Goal: Information Seeking & Learning: Learn about a topic

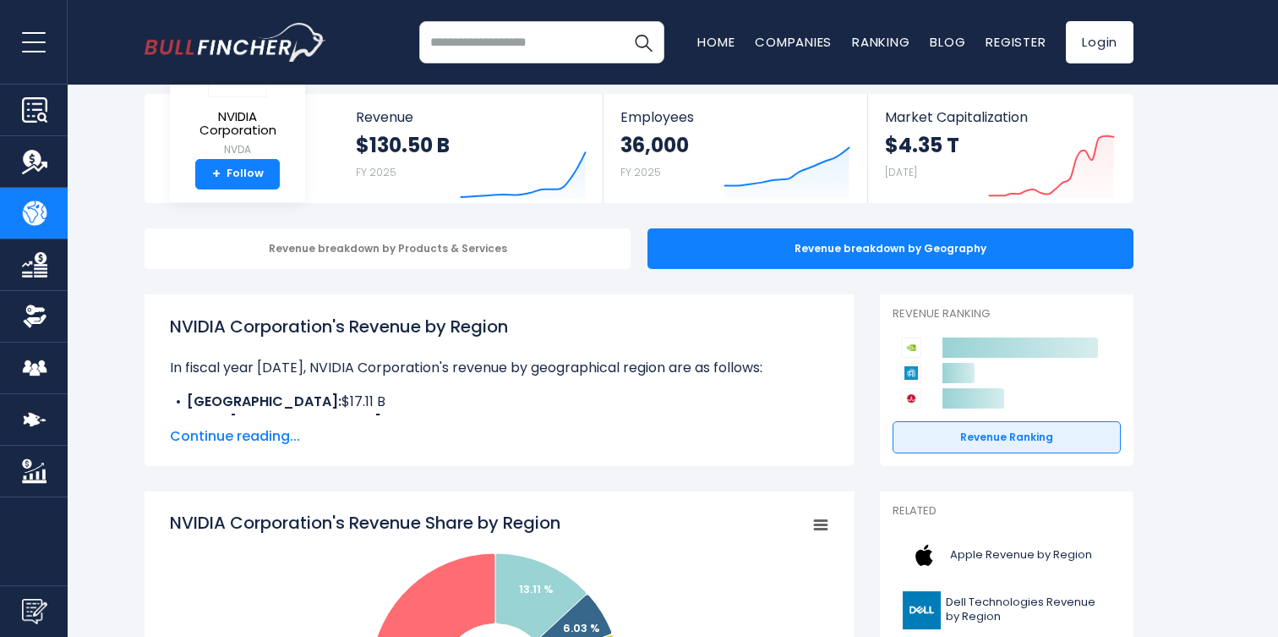
scroll to position [76, 0]
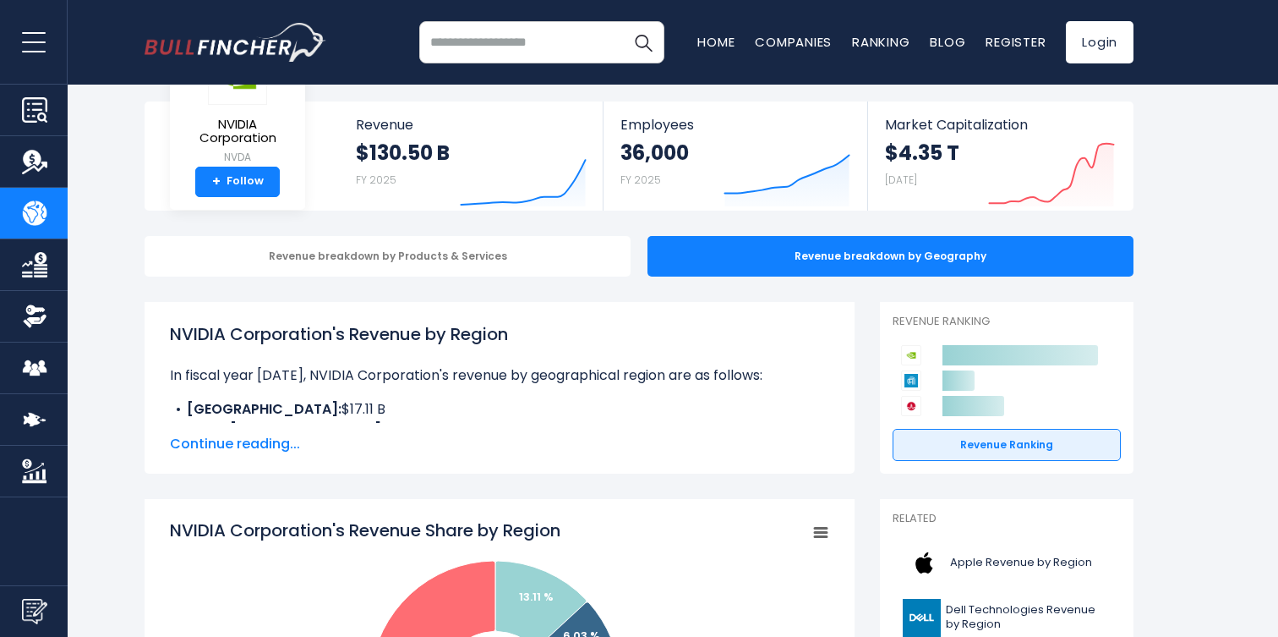
click at [429, 365] on p "In fiscal year [DATE], NVIDIA Corporation's revenue by geographical region are …" at bounding box center [499, 375] width 659 height 20
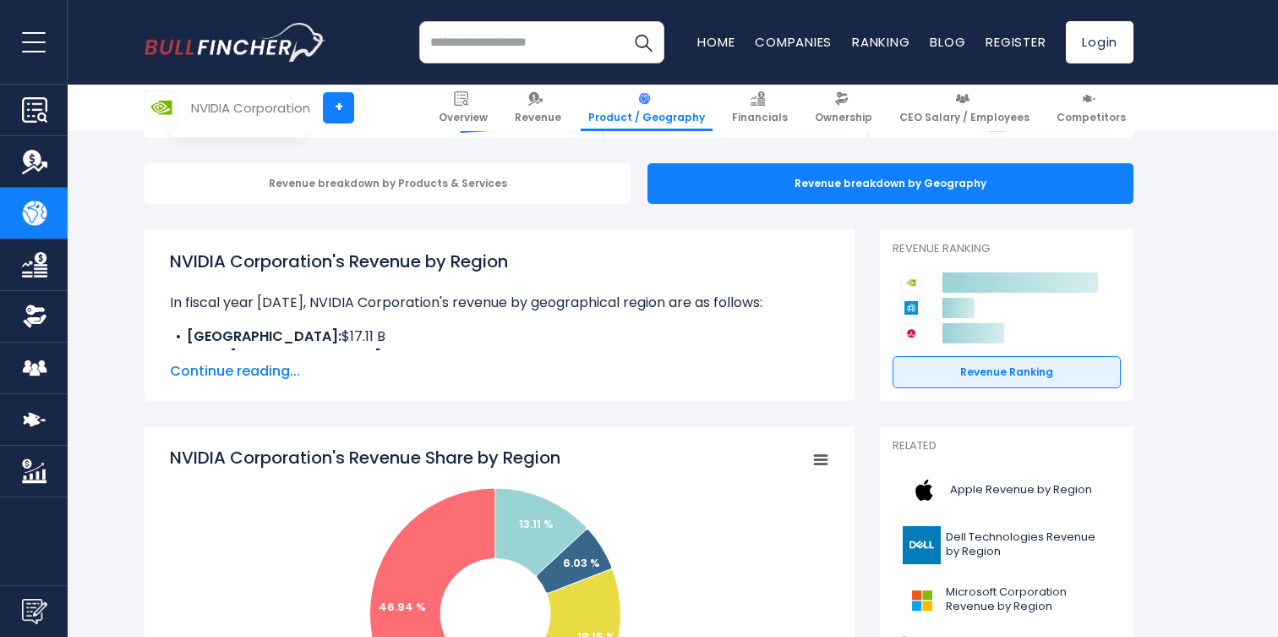
scroll to position [153, 0]
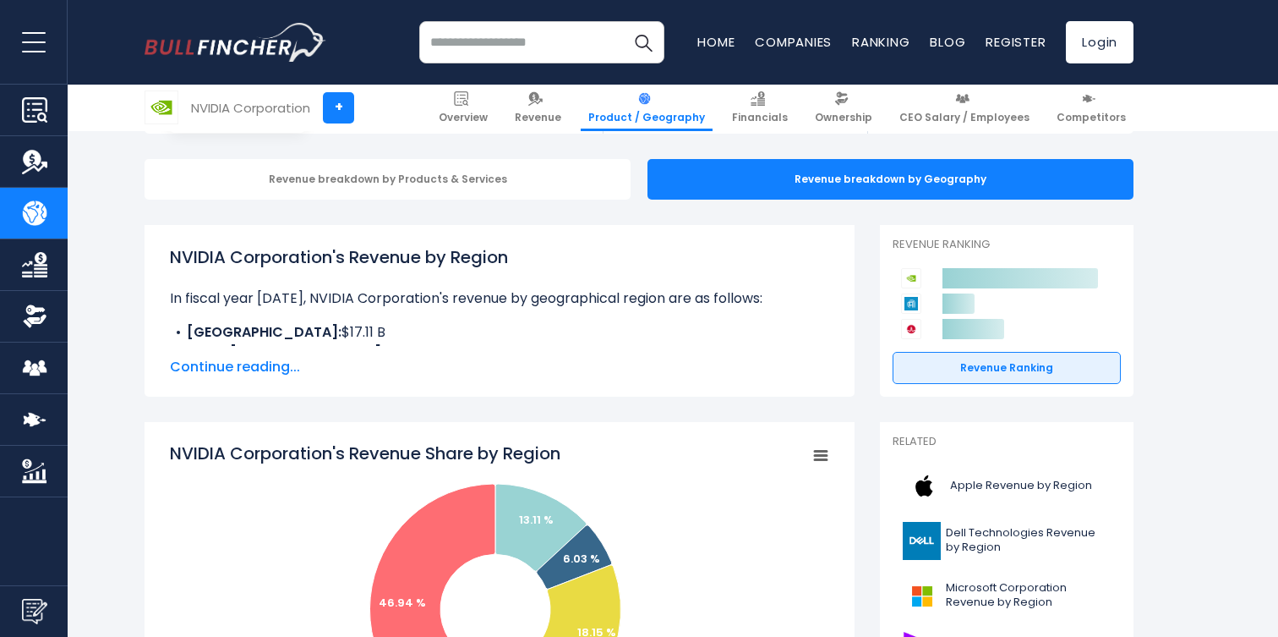
click at [249, 363] on span "Continue reading..." at bounding box center [499, 367] width 659 height 20
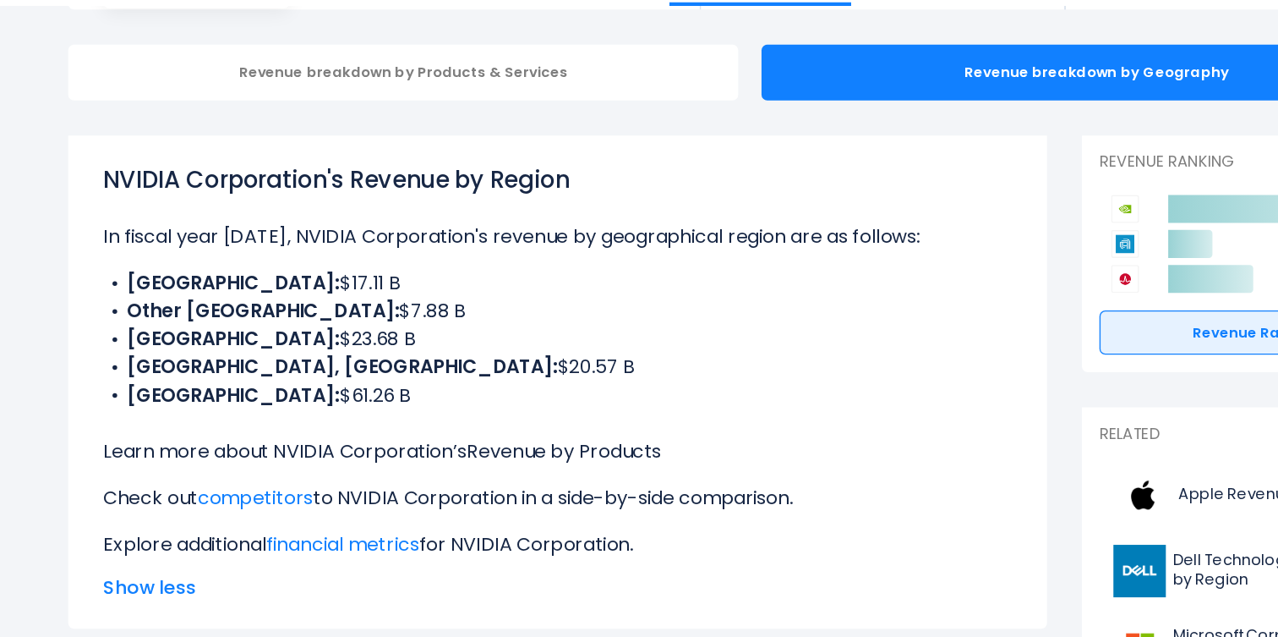
click at [479, 451] on link "Revenue by Products" at bounding box center [504, 453] width 141 height 19
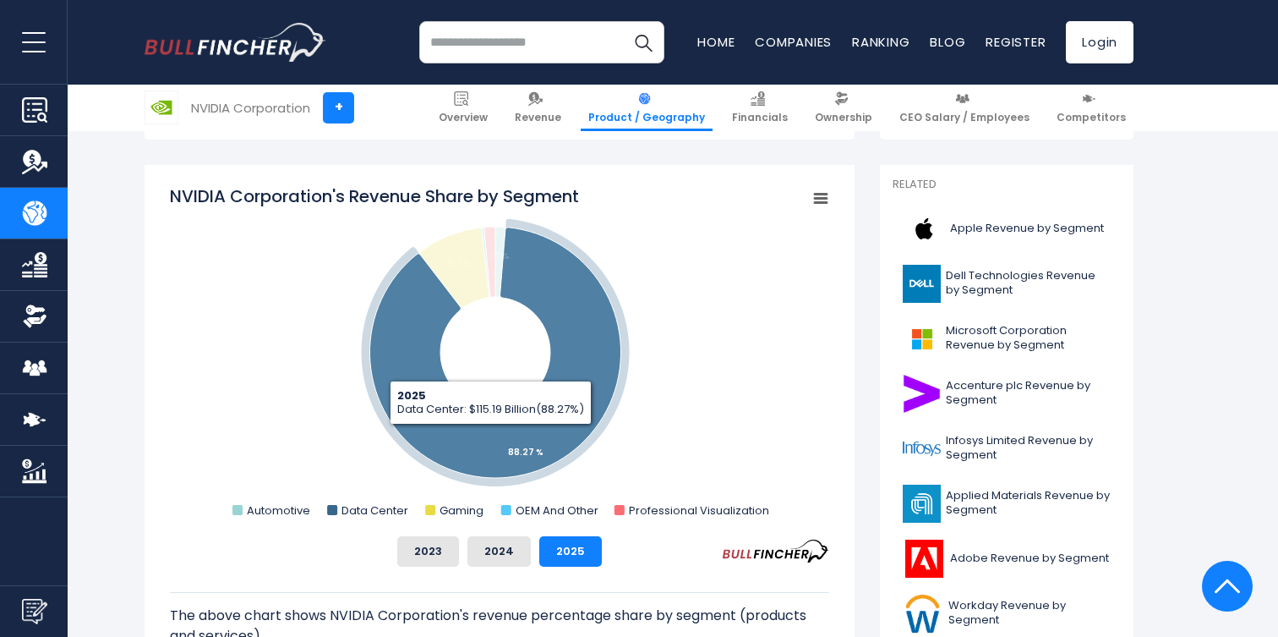
scroll to position [429, 0]
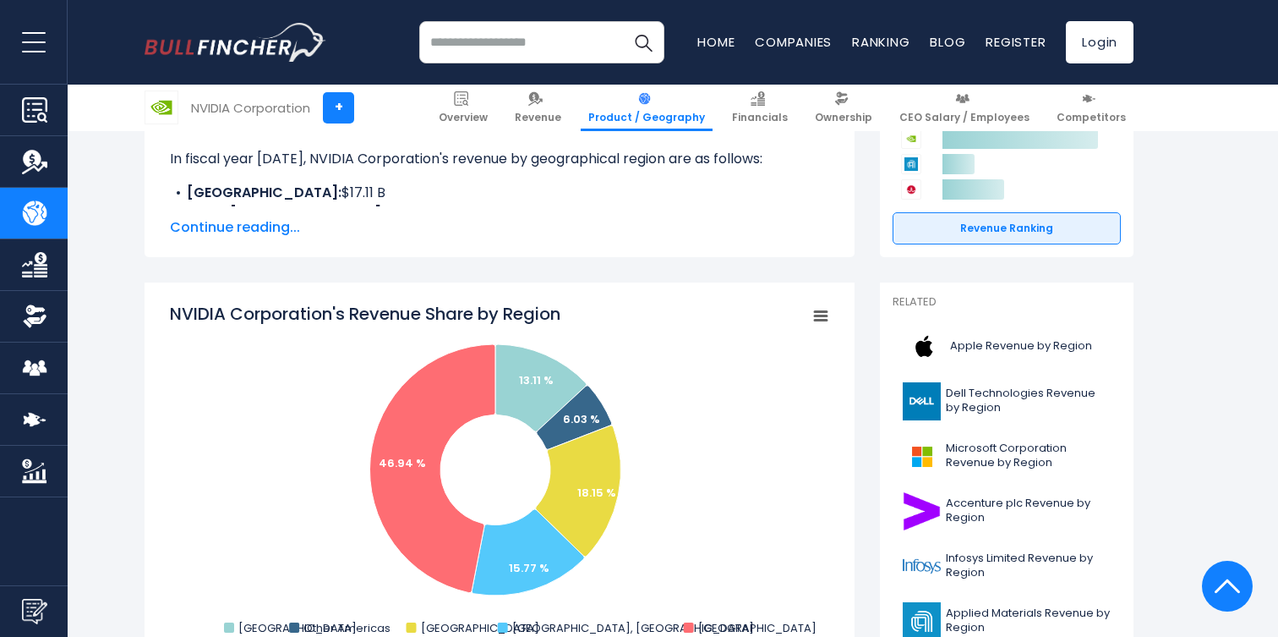
click at [260, 235] on span "Continue reading..." at bounding box center [499, 227] width 659 height 20
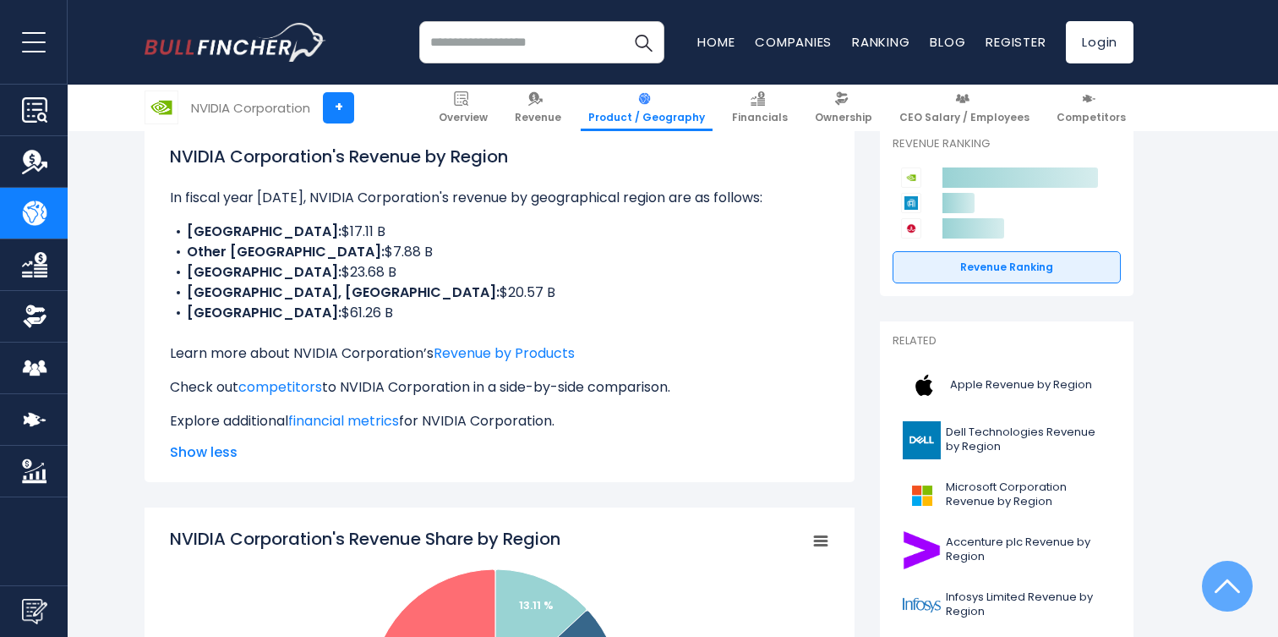
scroll to position [253, 0]
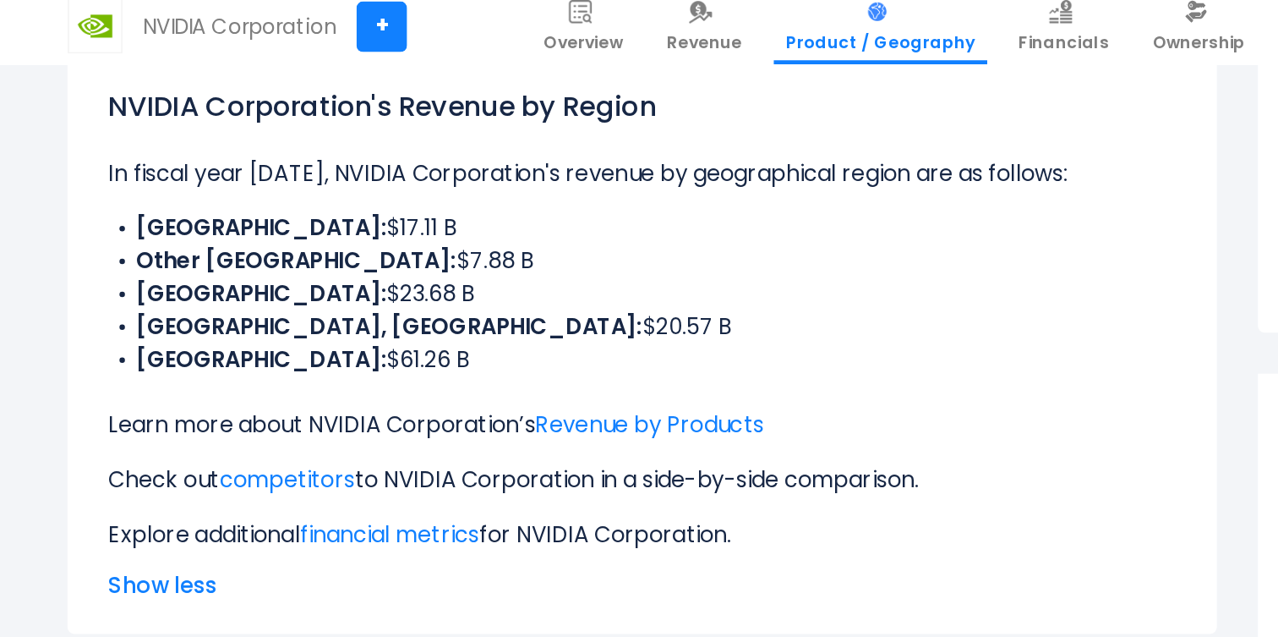
drag, startPoint x: 175, startPoint y: 231, endPoint x: 355, endPoint y: 310, distance: 196.8
click at [355, 310] on ul "CHINA: $17.11 B Other Americas: $7.88 B SINGAPORE: $23.68 B TAIWAN, PROVINCE OF…" at bounding box center [499, 272] width 659 height 101
copy ul "CHINA: $17.11 B Other Americas: $7.88 B SINGAPORE: $23.68 B TAIWAN, PROVINCE OF…"
click at [351, 336] on div "NVIDIA Corporation's Revenue by Region In fiscal year 2025, NVIDIA Corporation'…" at bounding box center [499, 288] width 659 height 287
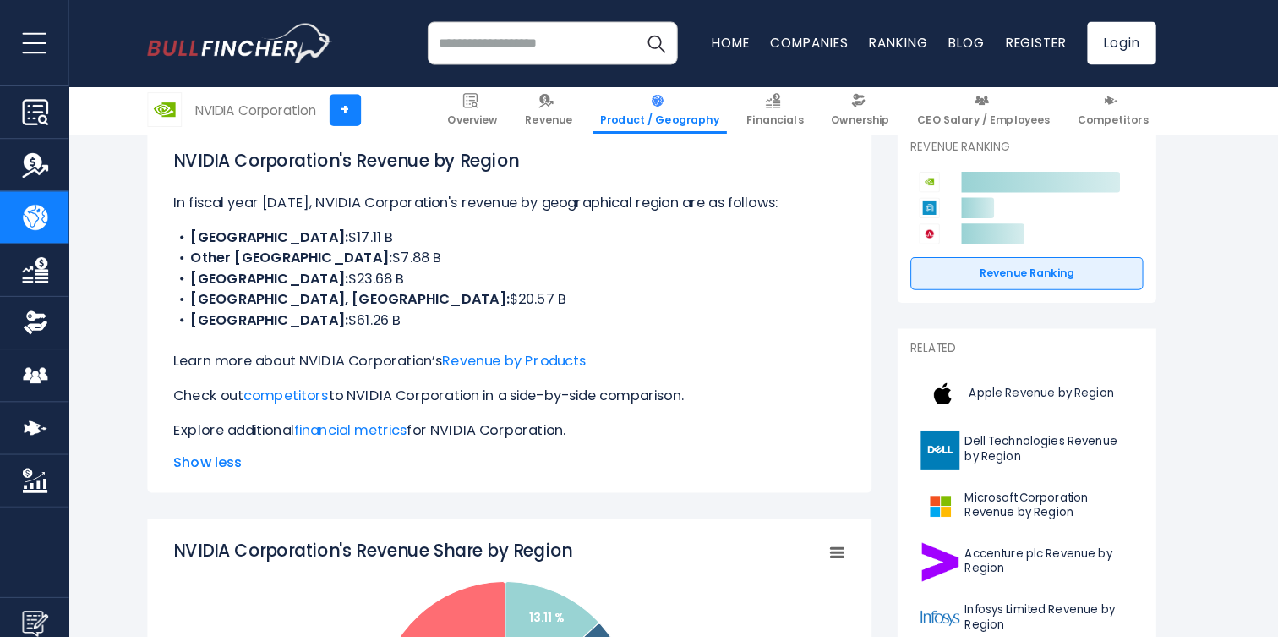
scroll to position [244, 0]
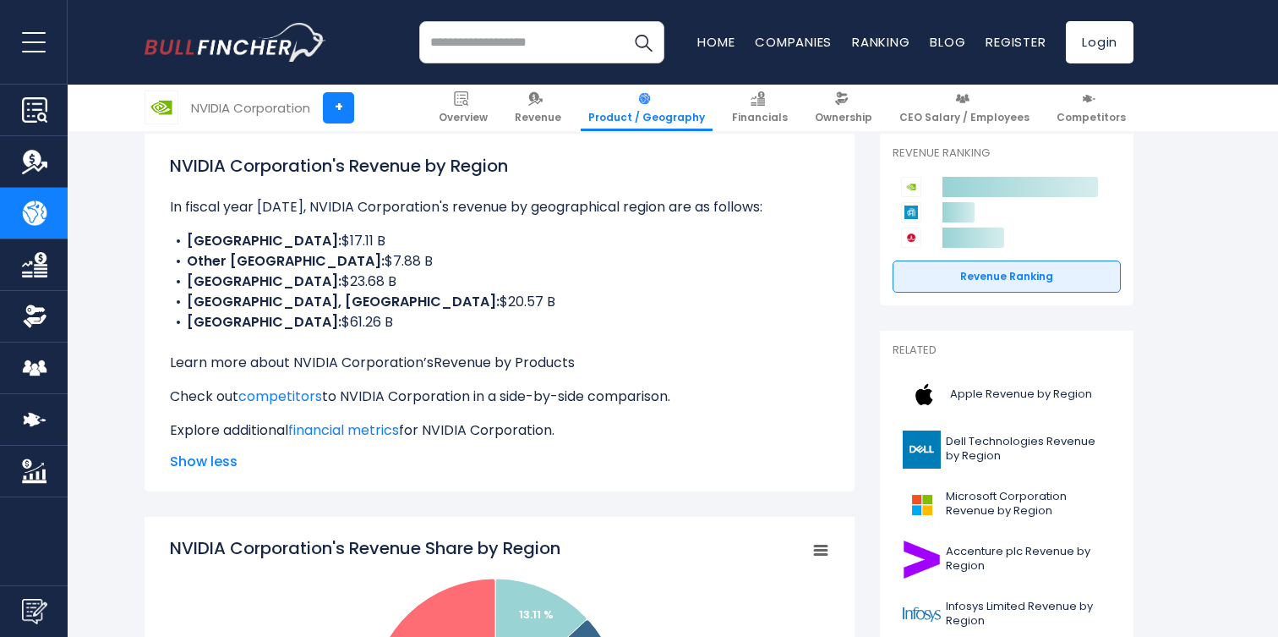
click at [511, 358] on link "Revenue by Products" at bounding box center [504, 362] width 141 height 19
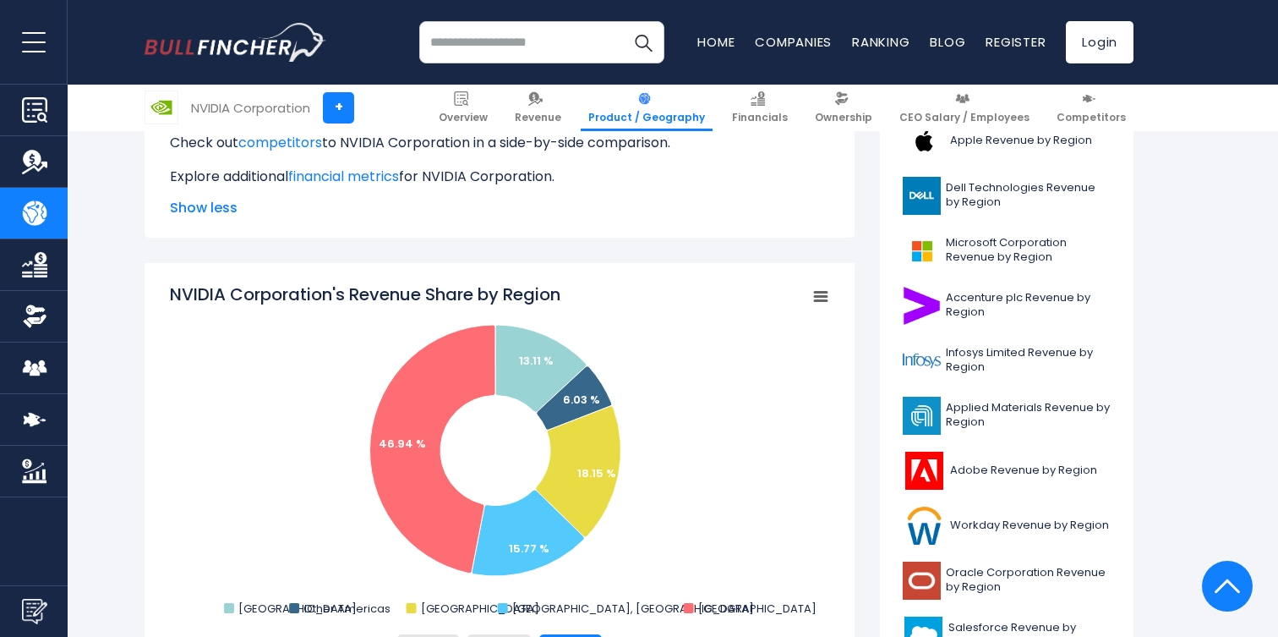
scroll to position [594, 0]
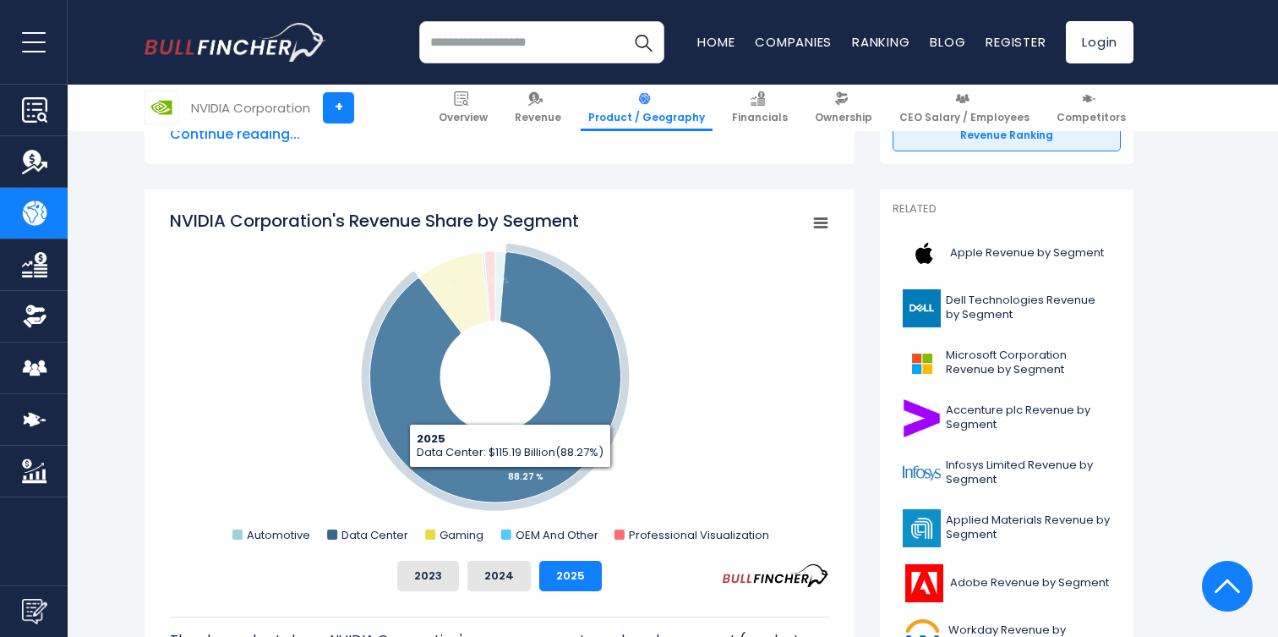
scroll to position [408, 0]
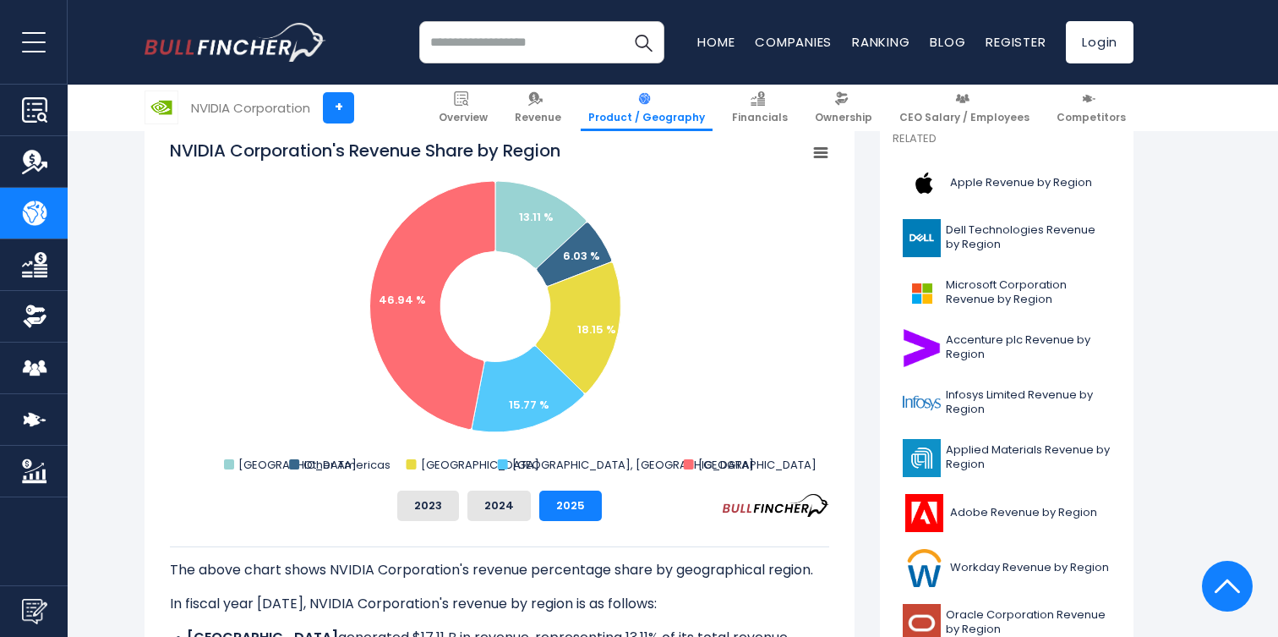
scroll to position [439, 0]
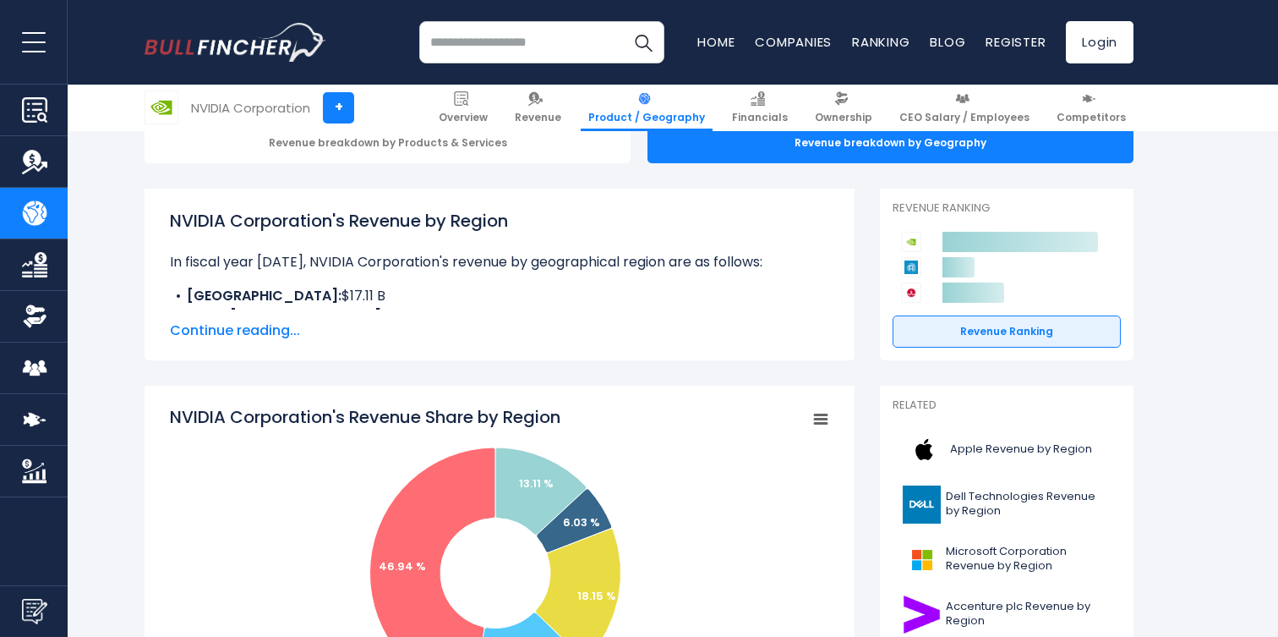
scroll to position [190, 0]
click at [280, 326] on span "Continue reading..." at bounding box center [499, 330] width 659 height 20
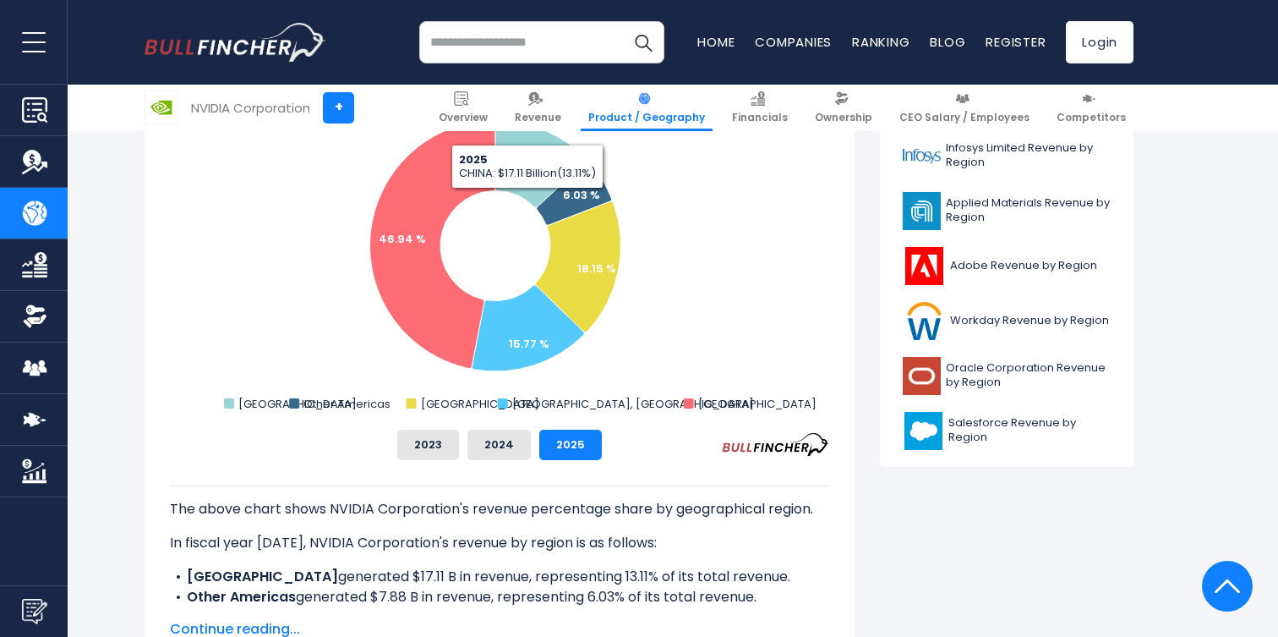
scroll to position [551, 0]
